Goal: Transaction & Acquisition: Purchase product/service

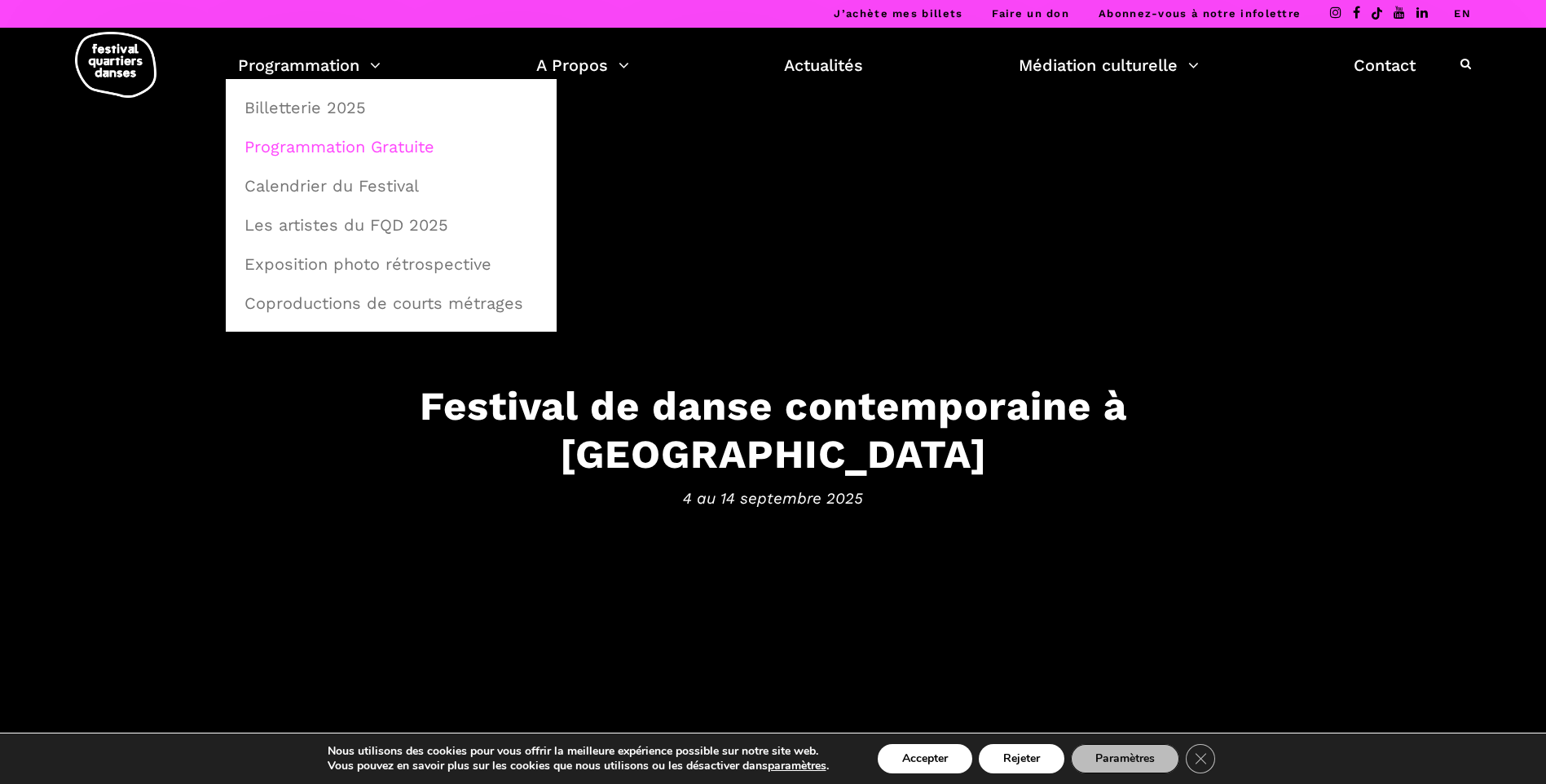
click at [325, 141] on link "Programmation Gratuite" at bounding box center [391, 146] width 313 height 38
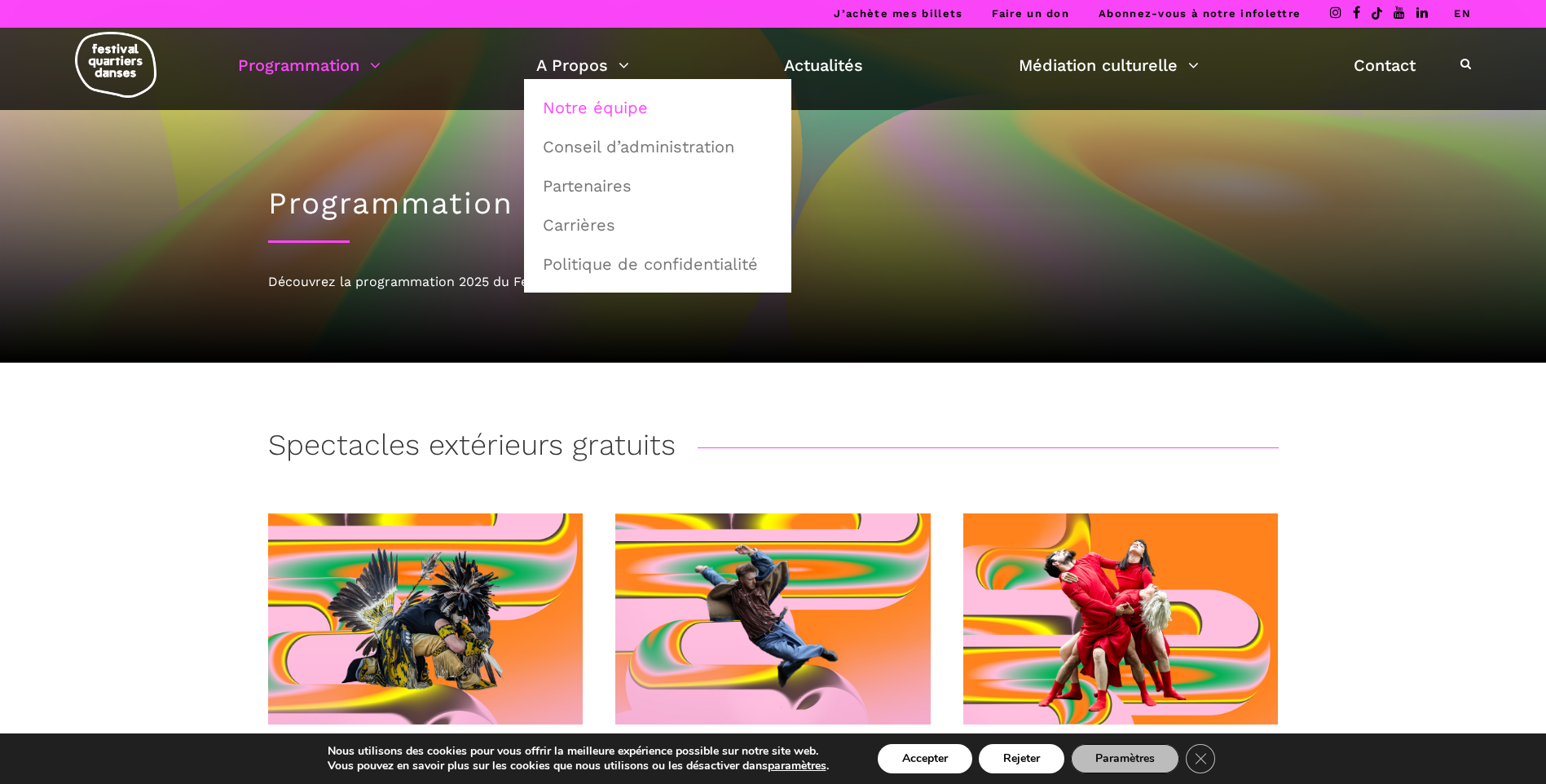
click at [615, 110] on link "Notre équipe" at bounding box center [658, 107] width 250 height 38
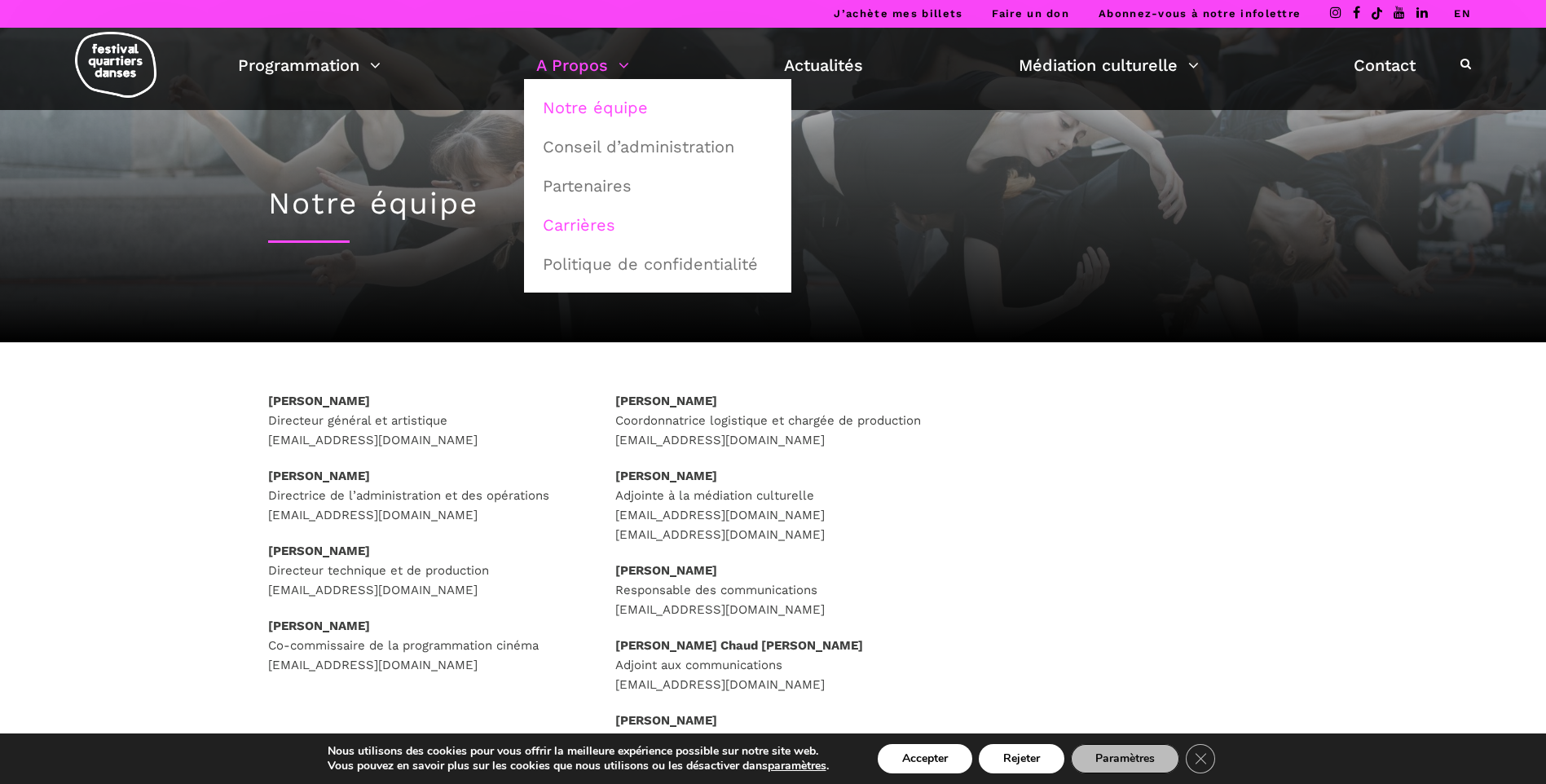
click at [595, 232] on link "Carrières" at bounding box center [658, 225] width 250 height 38
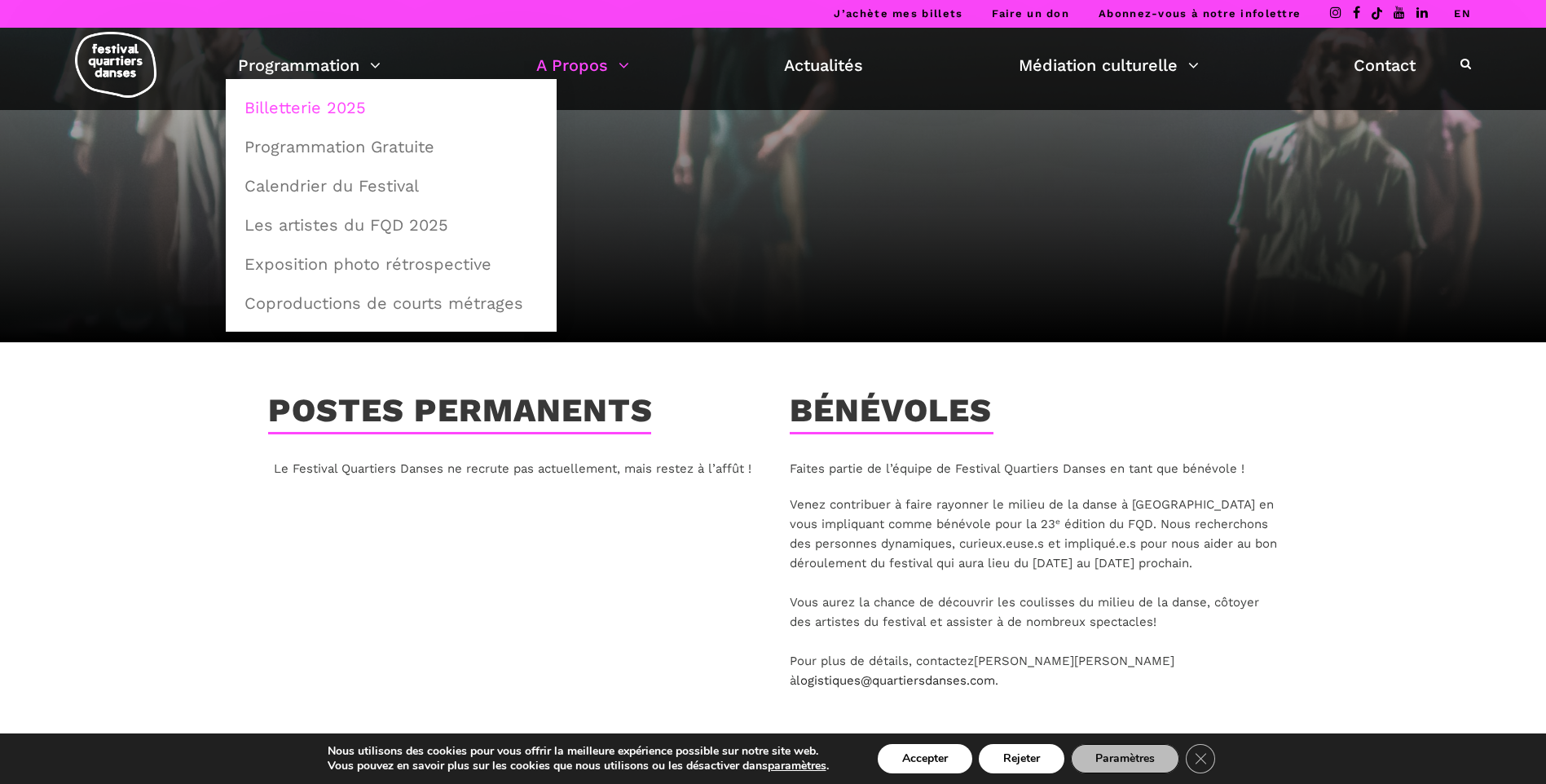
click at [350, 116] on link "Billetterie 2025" at bounding box center [391, 107] width 313 height 38
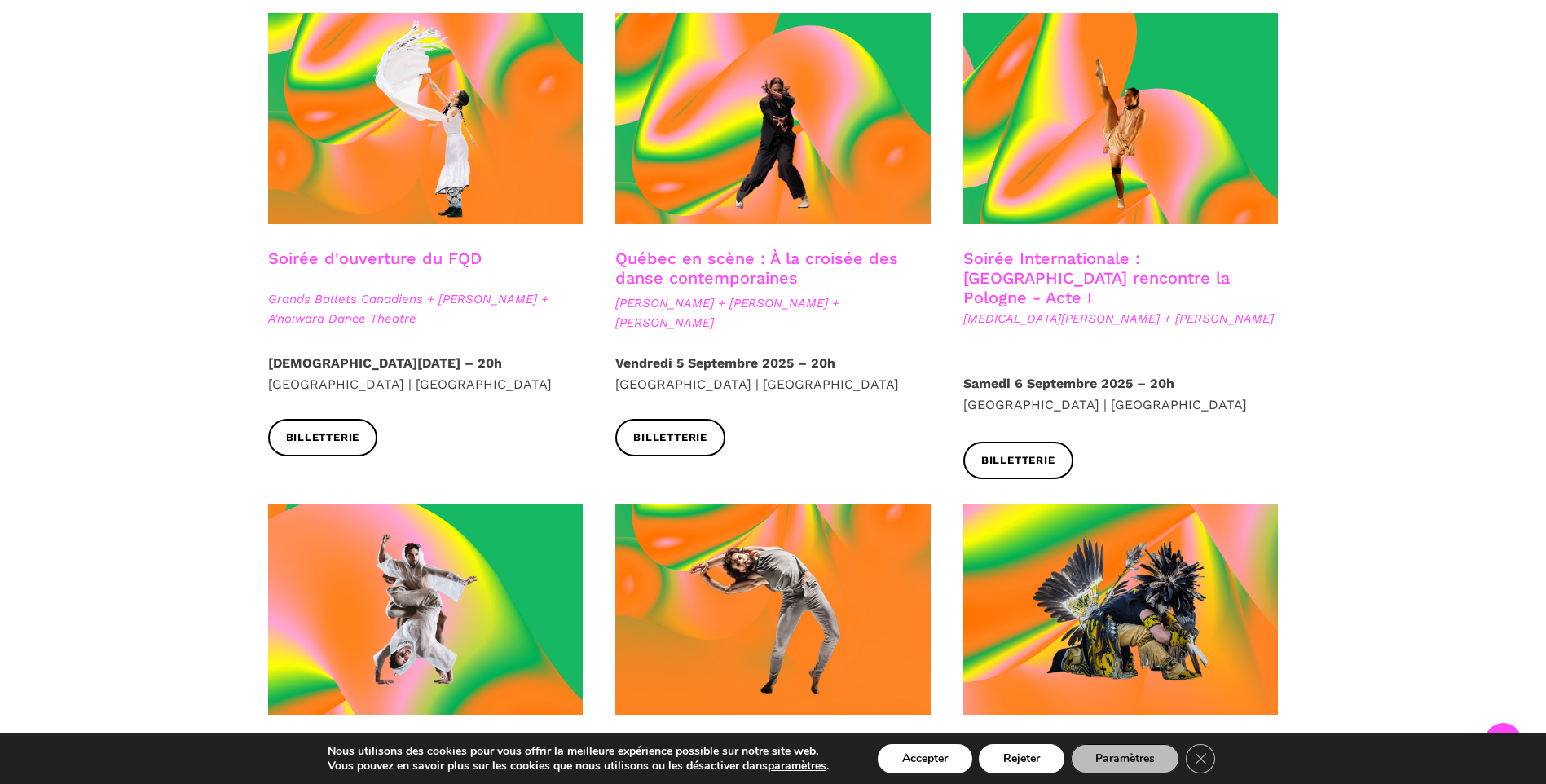
scroll to position [489, 0]
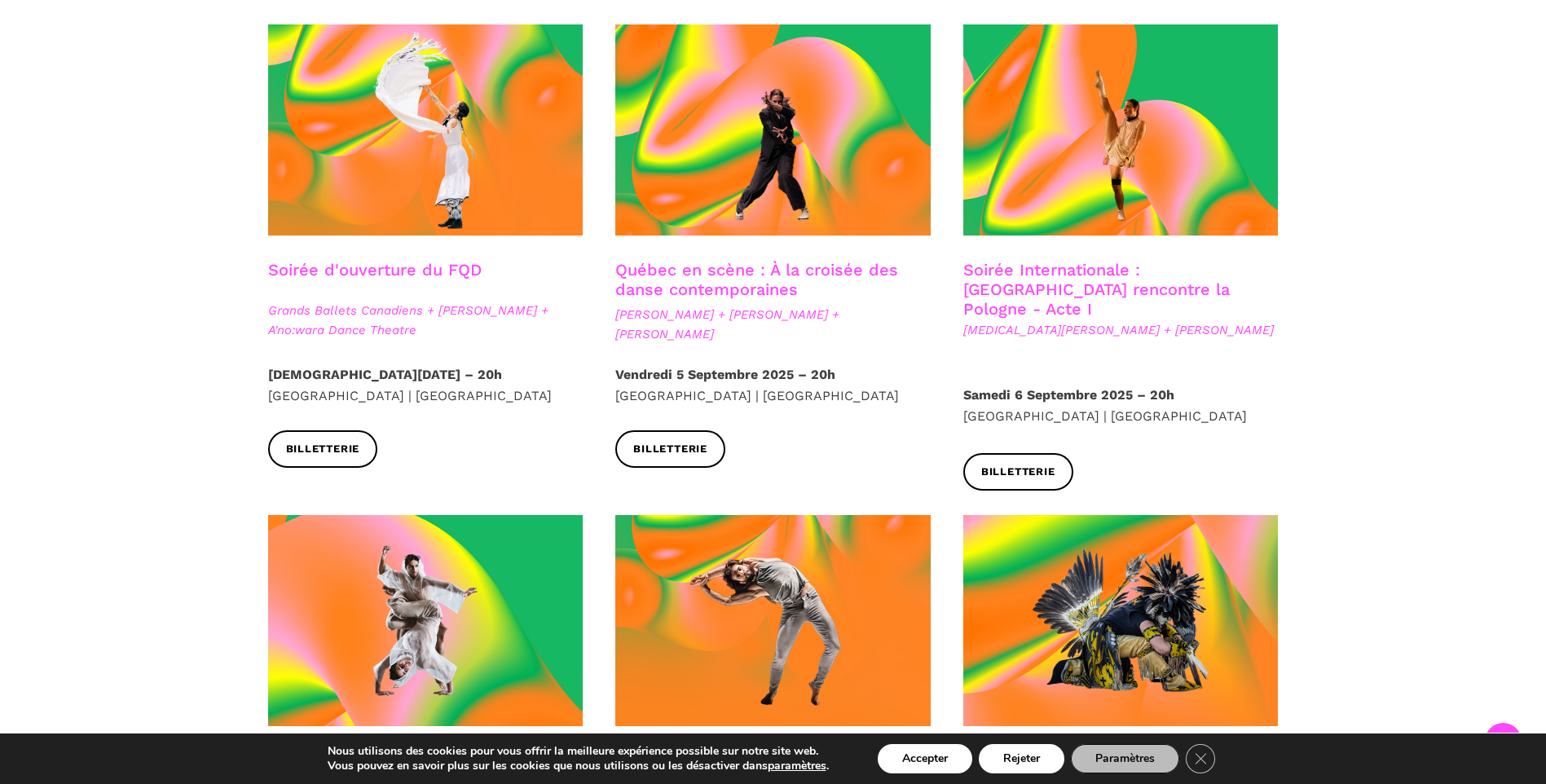
click at [1119, 276] on link "Soirée Internationale : Montréal rencontre la Pologne - Acte I" at bounding box center [1097, 288] width 266 height 58
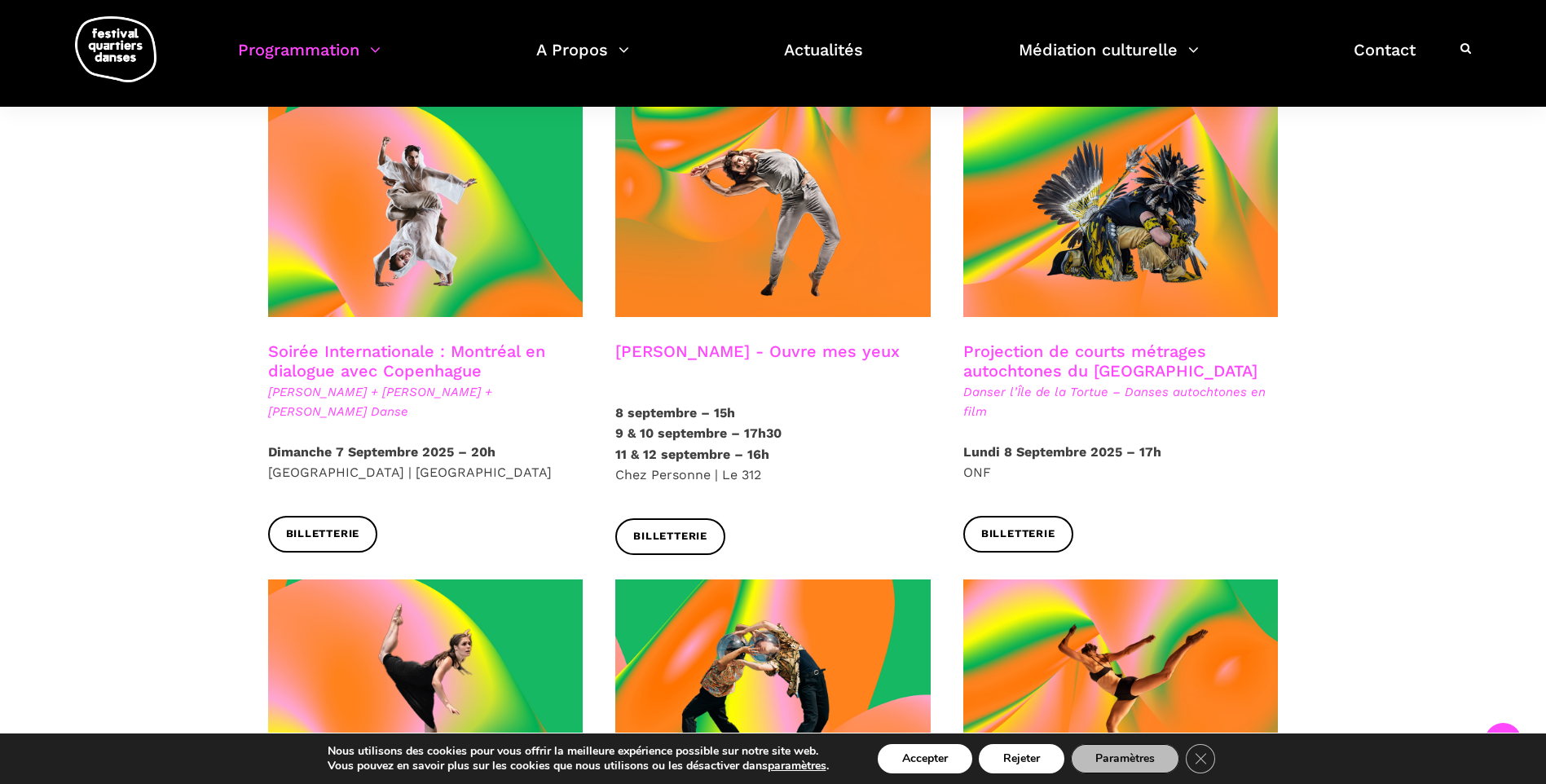
scroll to position [897, 0]
